Goal: Obtain resource: Download file/media

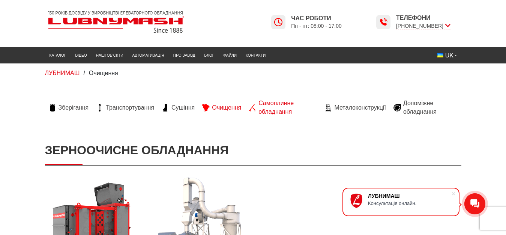
click at [268, 105] on span "Самоплинне обладнання" at bounding box center [288, 107] width 59 height 17
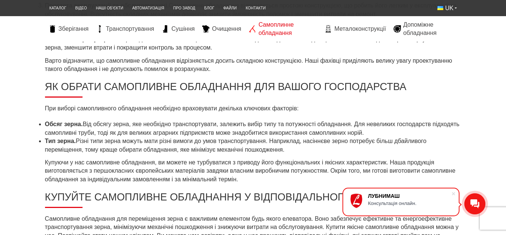
scroll to position [421, 0]
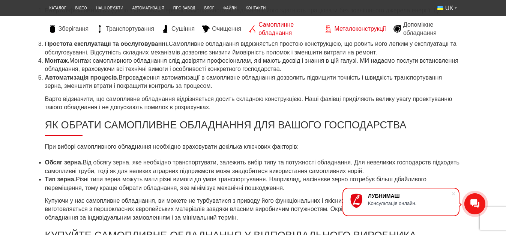
click at [354, 29] on span "Металоконструкції" at bounding box center [359, 29] width 51 height 8
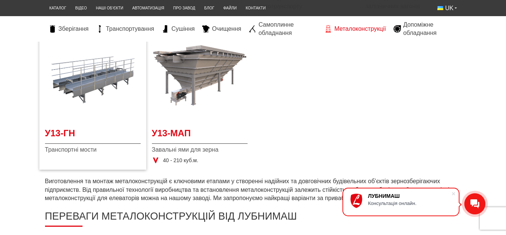
scroll to position [306, 0]
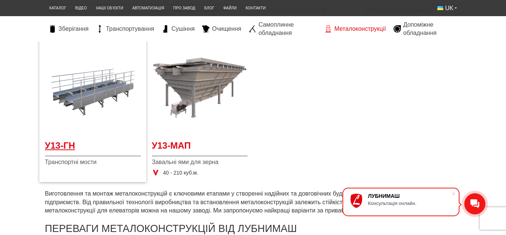
click at [58, 146] on span "У13-ГН" at bounding box center [93, 147] width 96 height 17
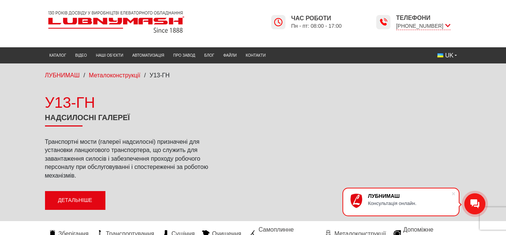
click at [85, 200] on link "Детальніше" at bounding box center [75, 200] width 60 height 19
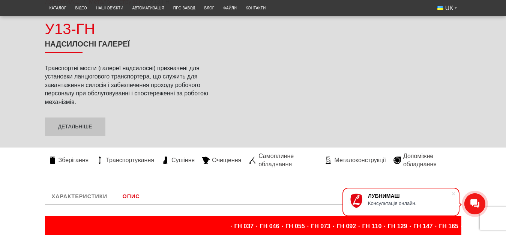
scroll to position [77, 0]
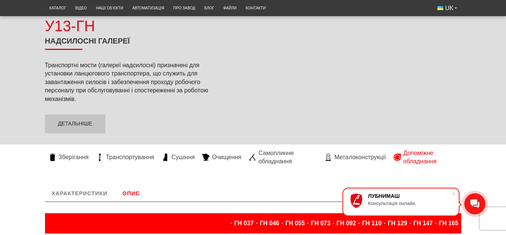
click at [402, 156] on link "Допоміжне обладнання" at bounding box center [426, 157] width 72 height 17
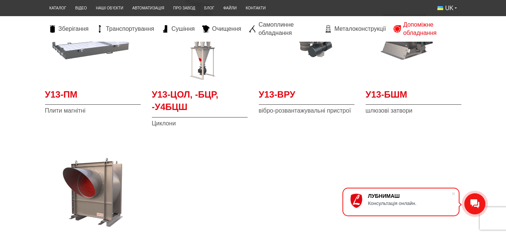
scroll to position [115, 0]
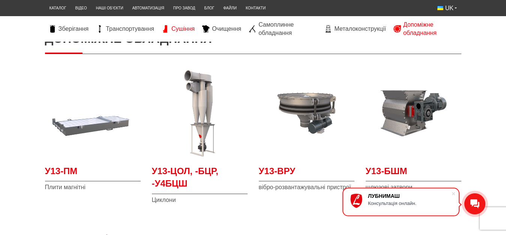
click at [187, 29] on span "Сушіння" at bounding box center [183, 29] width 23 height 8
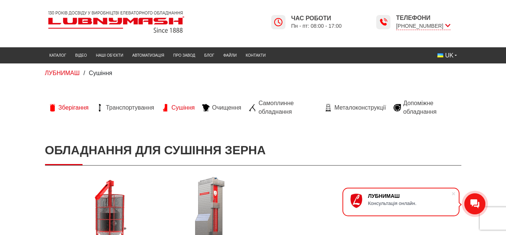
click at [67, 107] on span "Зберігання" at bounding box center [74, 108] width 30 height 8
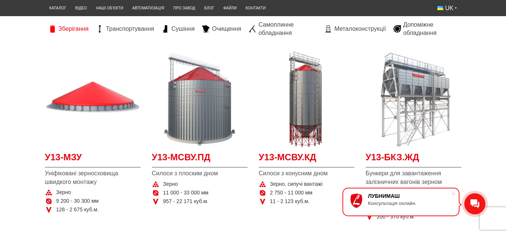
scroll to position [115, 0]
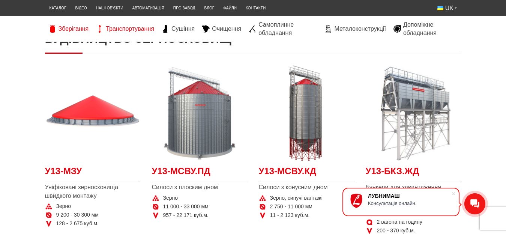
click at [128, 28] on span "Транспортування" at bounding box center [130, 29] width 48 height 8
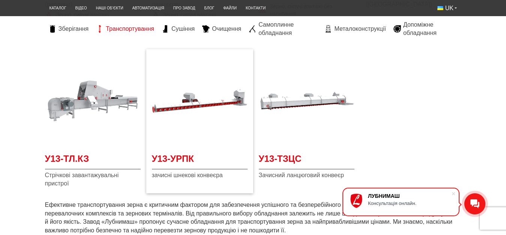
scroll to position [383, 0]
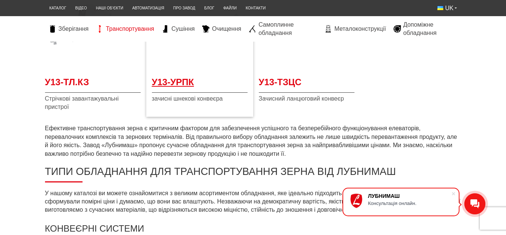
click at [179, 84] on span "У13-УРПК" at bounding box center [200, 84] width 96 height 17
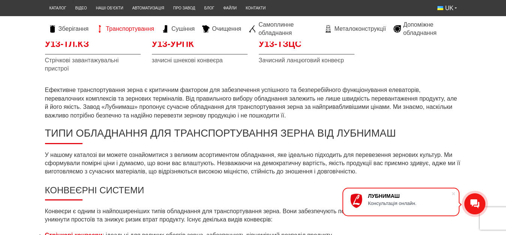
scroll to position [306, 0]
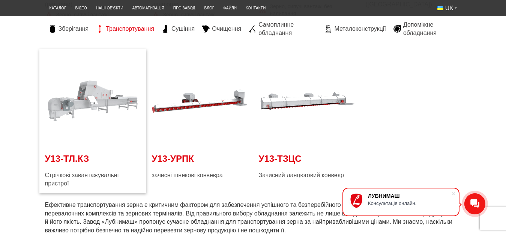
click at [91, 104] on img at bounding box center [93, 101] width 96 height 96
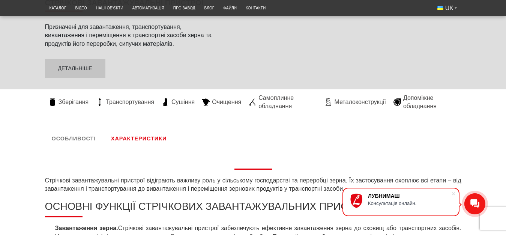
scroll to position [77, 0]
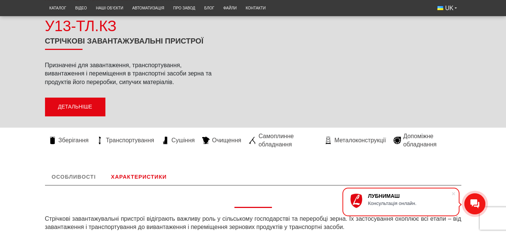
click at [70, 105] on link "Детальніше" at bounding box center [75, 107] width 60 height 19
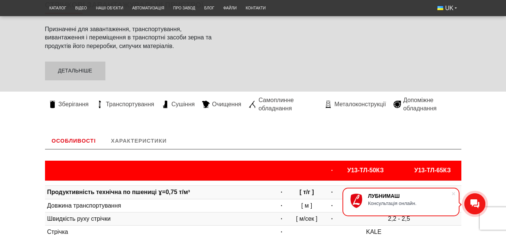
scroll to position [104, 0]
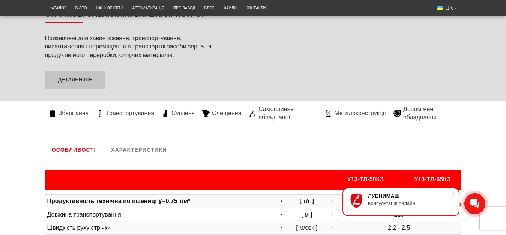
click at [86, 148] on link "Особливості" at bounding box center [74, 150] width 58 height 17
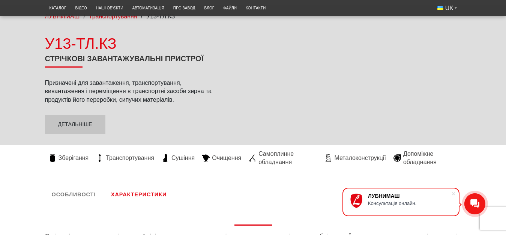
scroll to position [27, 0]
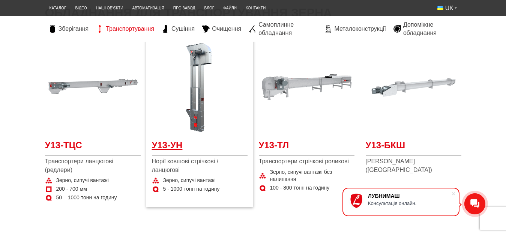
scroll to position [153, 0]
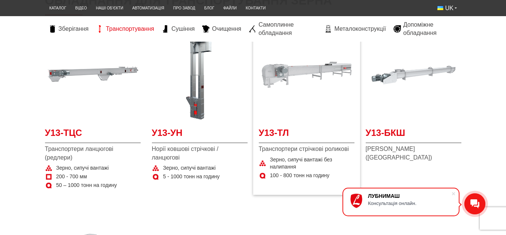
click at [282, 77] on img at bounding box center [307, 75] width 96 height 96
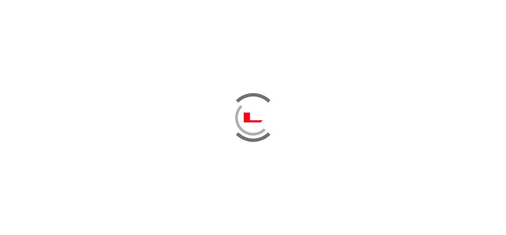
scroll to position [153, 0]
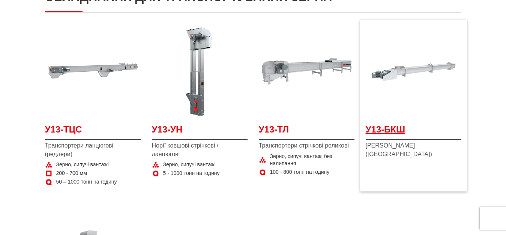
click at [396, 132] on span "У13-БКШ" at bounding box center [414, 131] width 96 height 17
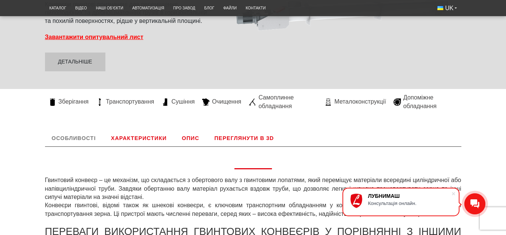
scroll to position [191, 0]
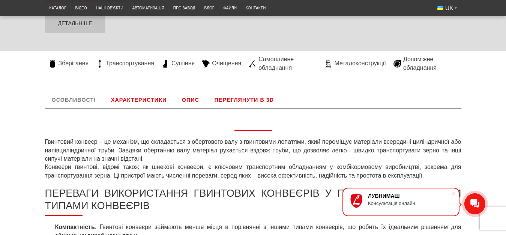
click at [234, 100] on link "Переглянути в 3D" at bounding box center [244, 100] width 73 height 17
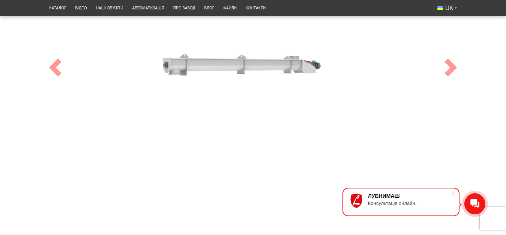
scroll to position [372, 0]
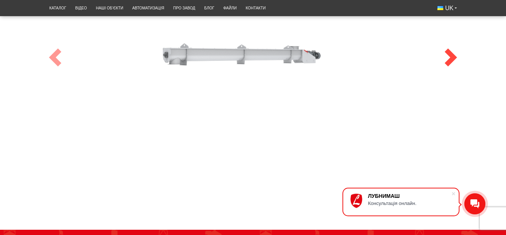
click at [453, 60] on span at bounding box center [451, 57] width 18 height 18
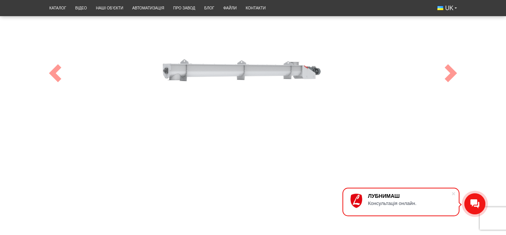
scroll to position [295, 0]
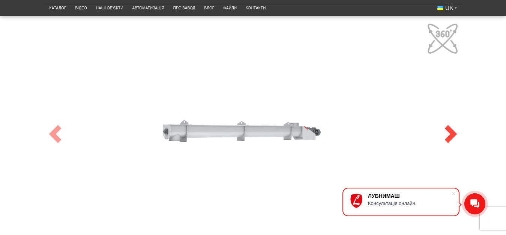
click at [456, 133] on span at bounding box center [451, 134] width 18 height 18
click at [58, 135] on span at bounding box center [55, 134] width 18 height 18
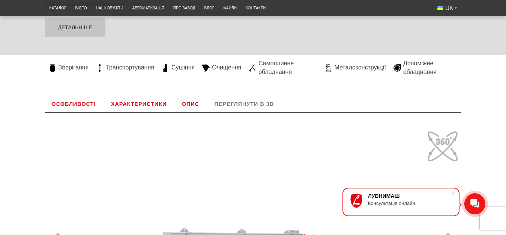
scroll to position [180, 0]
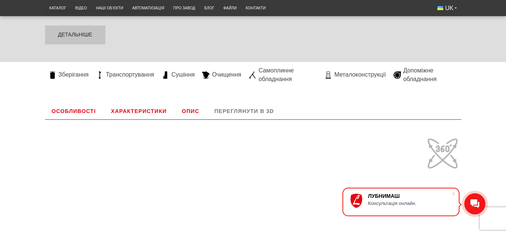
click at [187, 113] on link "Опис" at bounding box center [190, 111] width 31 height 17
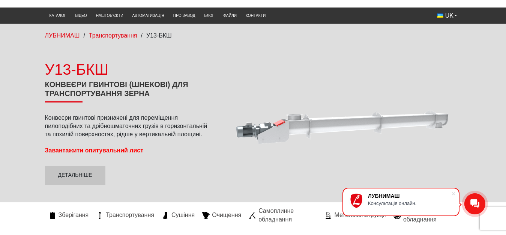
scroll to position [27, 0]
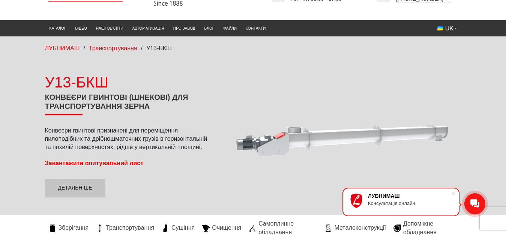
click at [99, 163] on strong "Завантажити опитувальний лист" at bounding box center [94, 163] width 99 height 6
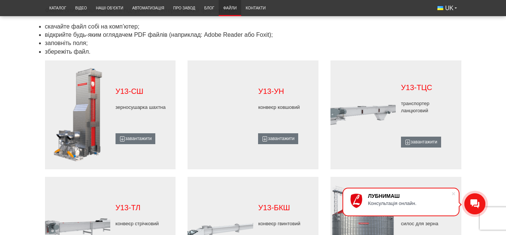
scroll to position [421, 0]
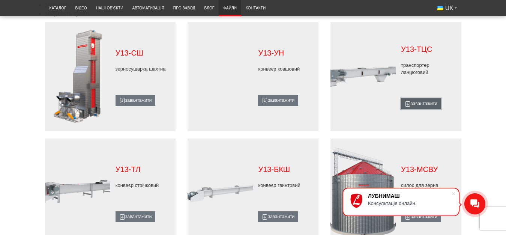
click at [423, 102] on link "завантажити" at bounding box center [421, 103] width 40 height 11
click at [280, 215] on link "завантажити" at bounding box center [278, 216] width 40 height 11
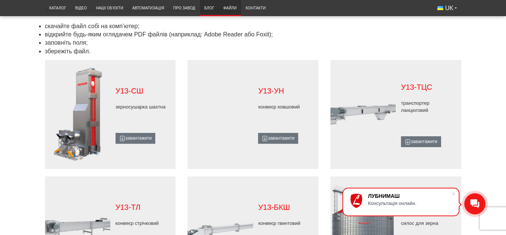
scroll to position [383, 0]
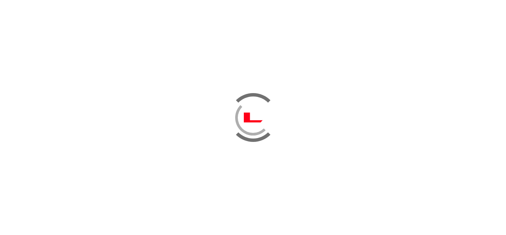
scroll to position [153, 0]
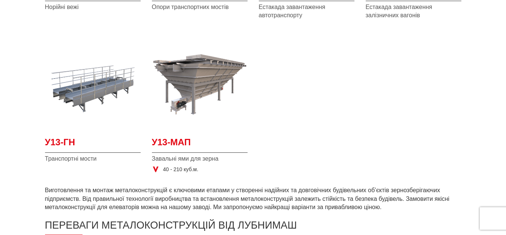
scroll to position [306, 0]
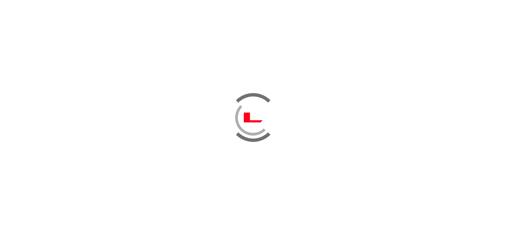
scroll to position [421, 0]
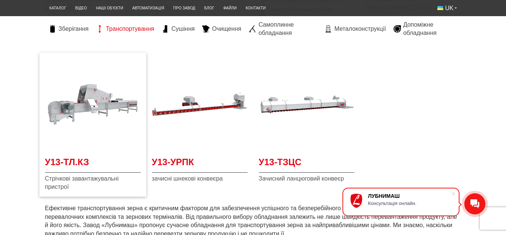
scroll to position [306, 0]
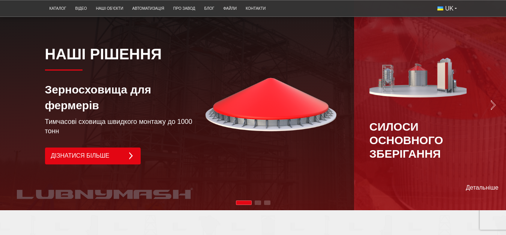
scroll to position [474, 0]
